Goal: Consume media (video, audio): Consume media (video, audio)

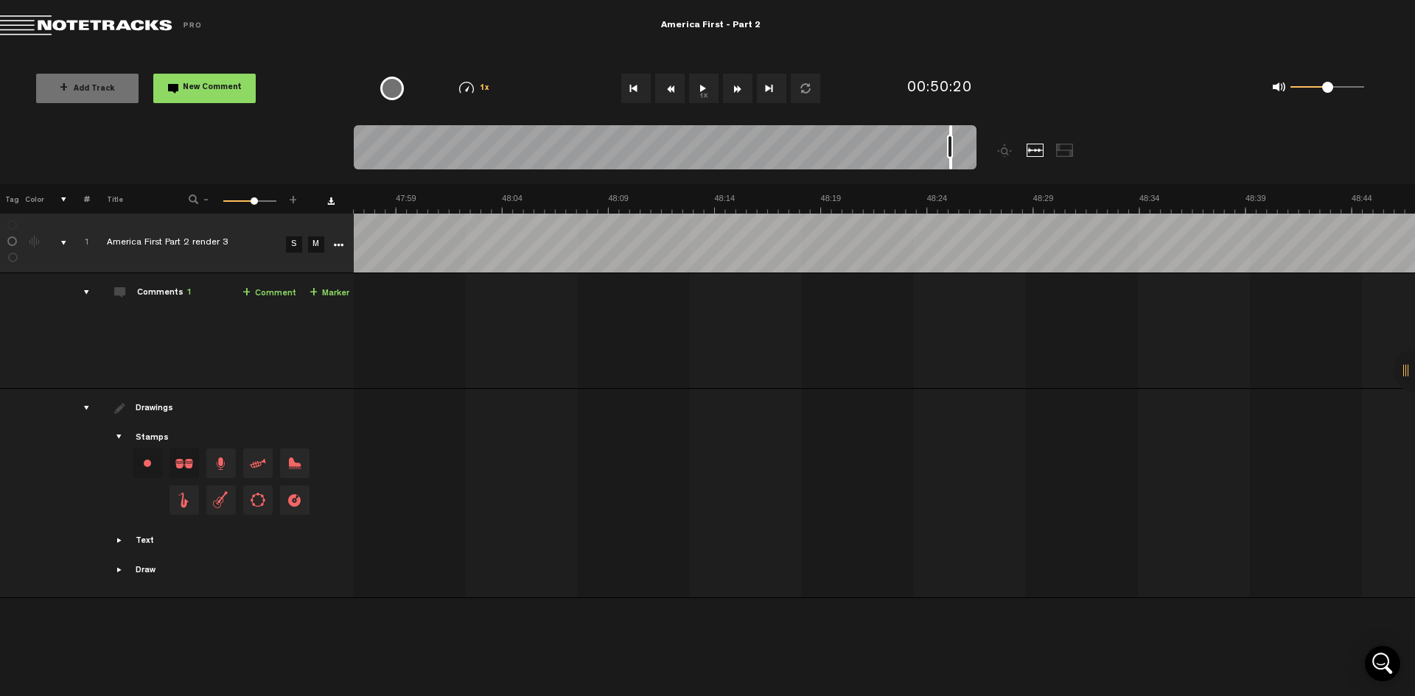
scroll to position [0, 59932]
drag, startPoint x: 974, startPoint y: 130, endPoint x: 944, endPoint y: 130, distance: 30.2
click at [944, 130] on div at bounding box center [943, 147] width 3 height 44
click at [707, 86] on button "1x" at bounding box center [703, 88] width 29 height 29
drag, startPoint x: 942, startPoint y: 133, endPoint x: 821, endPoint y: 146, distance: 122.2
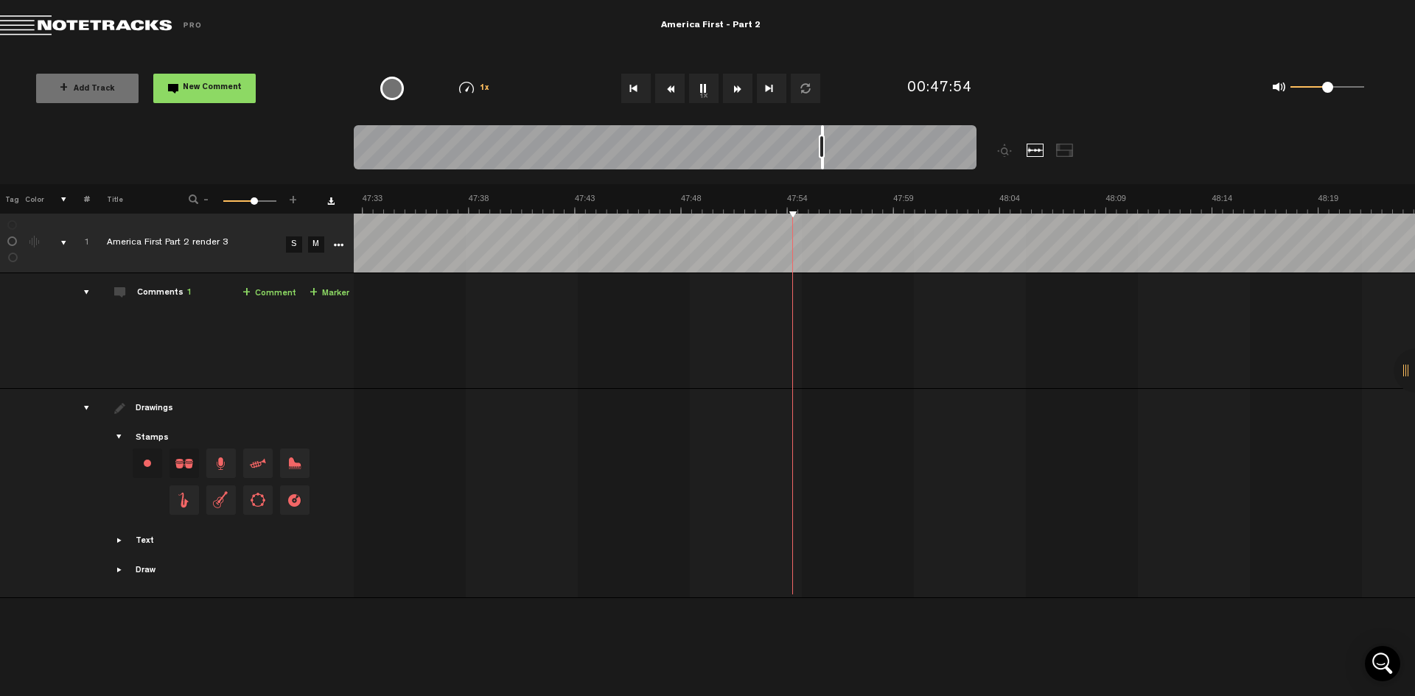
click at [821, 148] on div at bounding box center [665, 149] width 623 height 49
click at [701, 89] on button "1x" at bounding box center [703, 88] width 29 height 29
drag, startPoint x: 822, startPoint y: 133, endPoint x: 713, endPoint y: 142, distance: 109.4
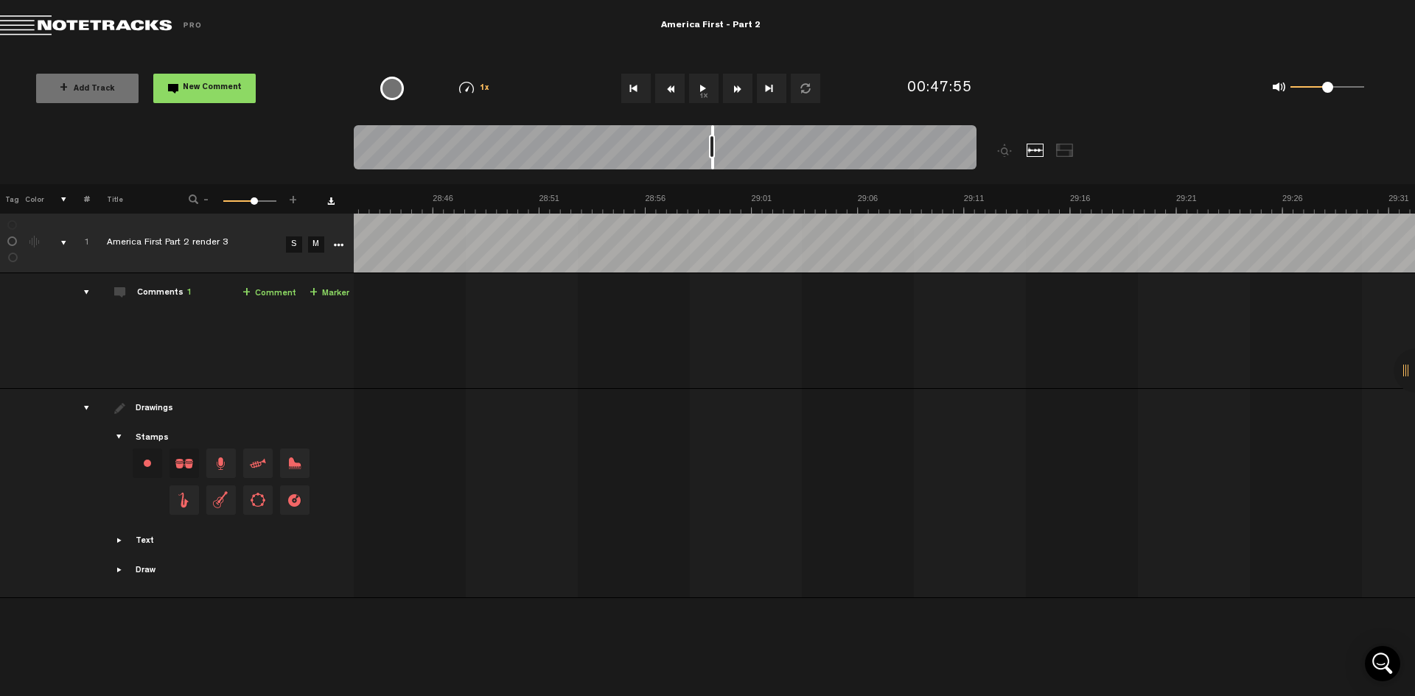
click at [713, 142] on div at bounding box center [665, 149] width 623 height 49
click at [700, 84] on button "1x" at bounding box center [703, 88] width 29 height 29
drag, startPoint x: 974, startPoint y: 134, endPoint x: 441, endPoint y: 138, distance: 532.7
click at [441, 138] on div at bounding box center [665, 149] width 623 height 49
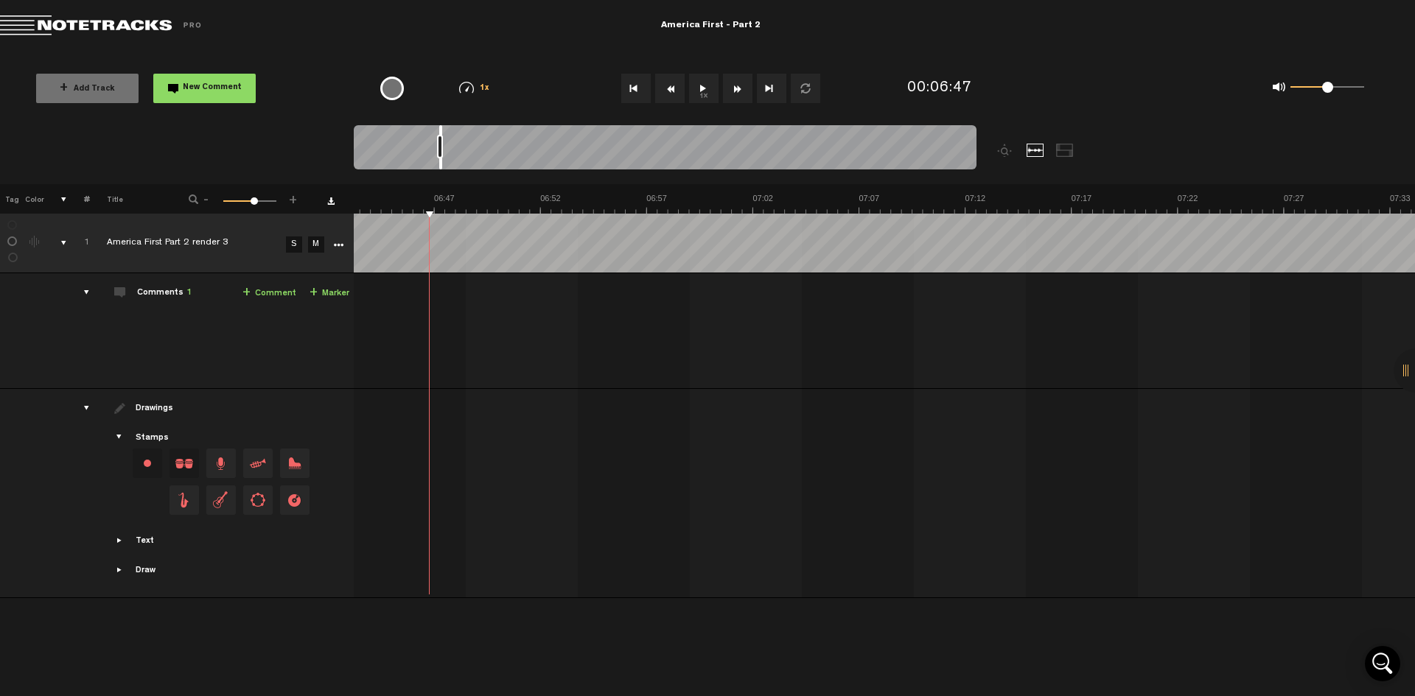
click at [704, 93] on button "1x" at bounding box center [703, 88] width 29 height 29
click at [1220, 292] on td "1 America First Part 2 render 3 S M America First Part 2 render 3 by The United…" at bounding box center [885, 331] width 1062 height 116
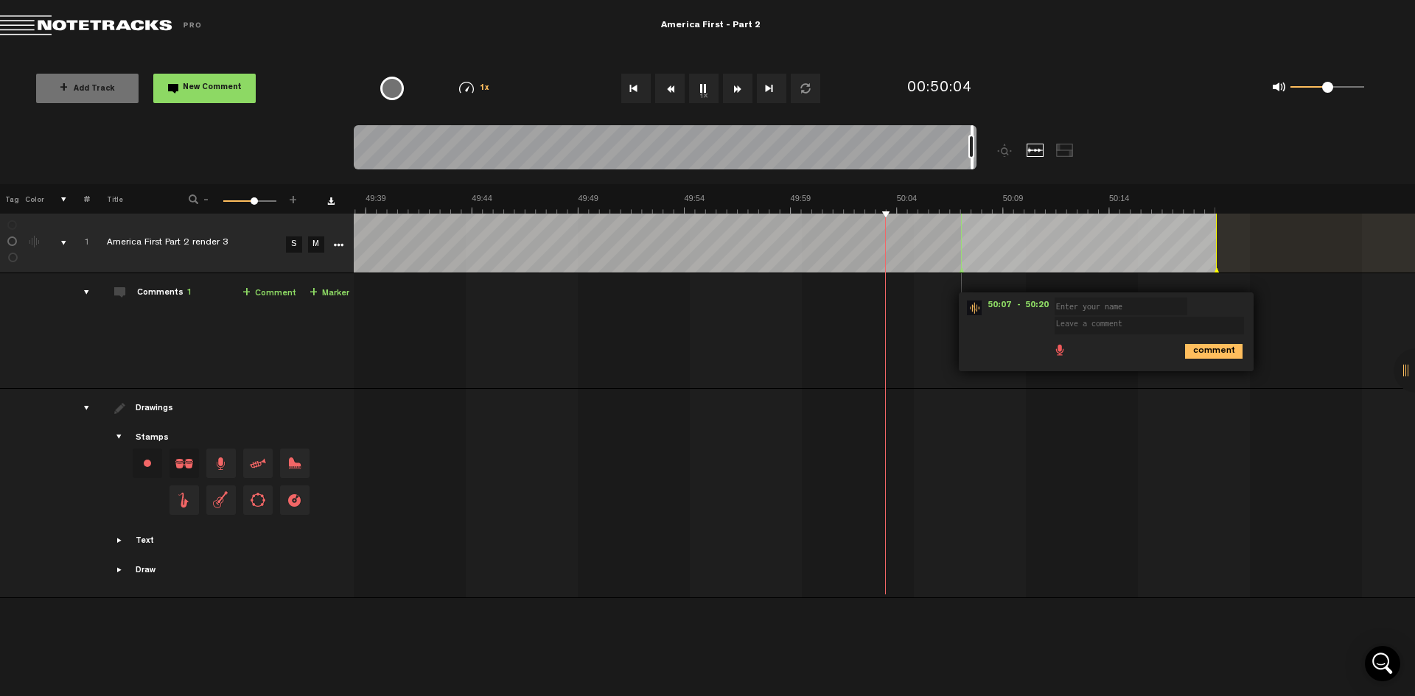
scroll to position [0, 62839]
click at [1096, 66] on div "+ Add Track New Comment 1x 0.25x 0.5x 0.75x 1x 1.25x 1.5x 1.75x 2x All emojis 😀…" at bounding box center [707, 89] width 1415 height 74
click at [489, 21] on md-toolbar "Exit Project America First - Part 2" at bounding box center [707, 26] width 1415 height 52
